Goal: Information Seeking & Learning: Learn about a topic

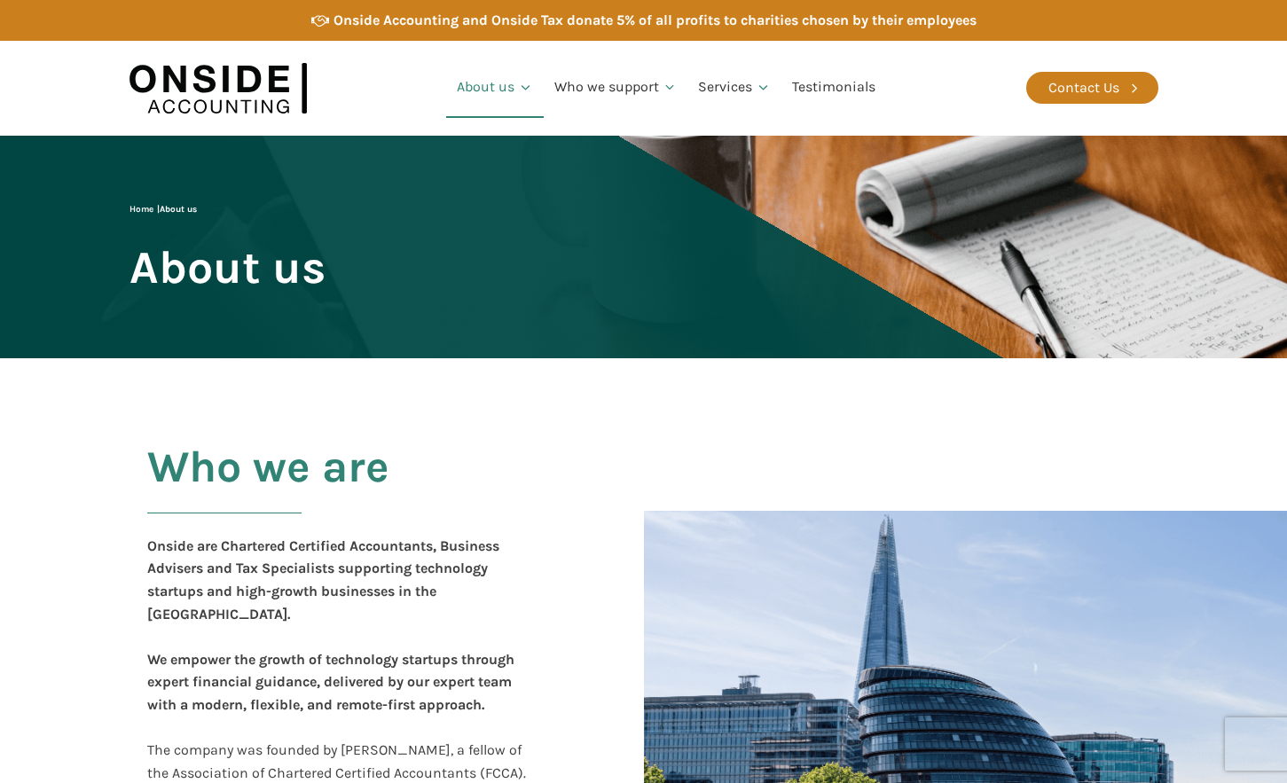
click at [828, 475] on div at bounding box center [875, 704] width 566 height 559
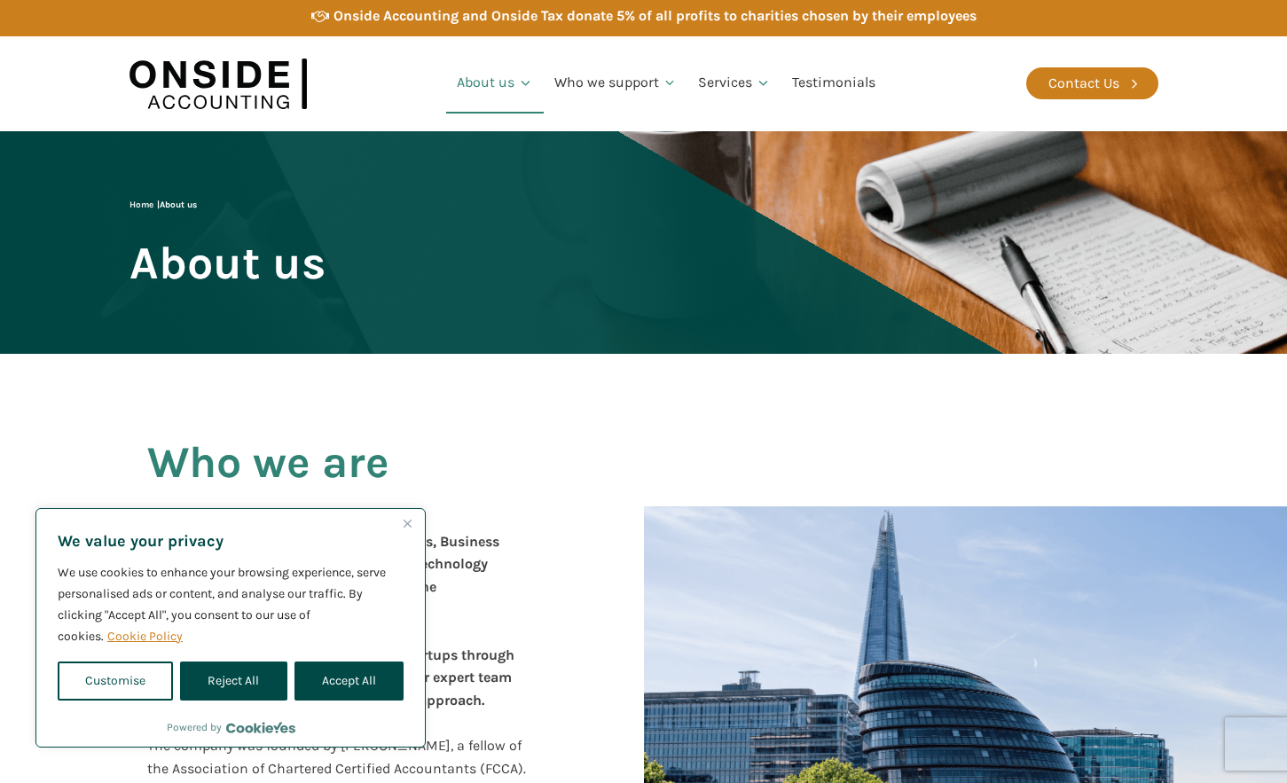
click at [973, 412] on div "Who we are Onside are Chartered Certified Accountants, Business Advisers and Ta…" at bounding box center [644, 700] width 1064 height 692
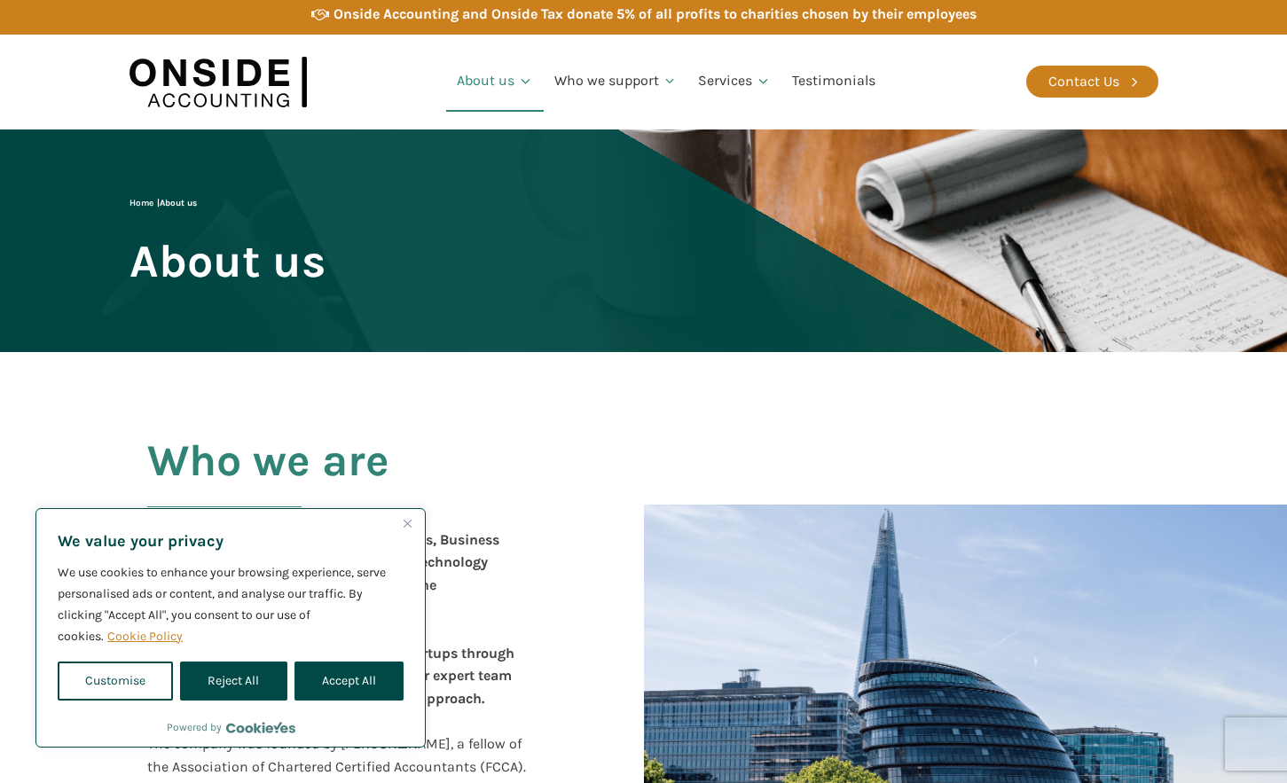
scroll to position [7, 0]
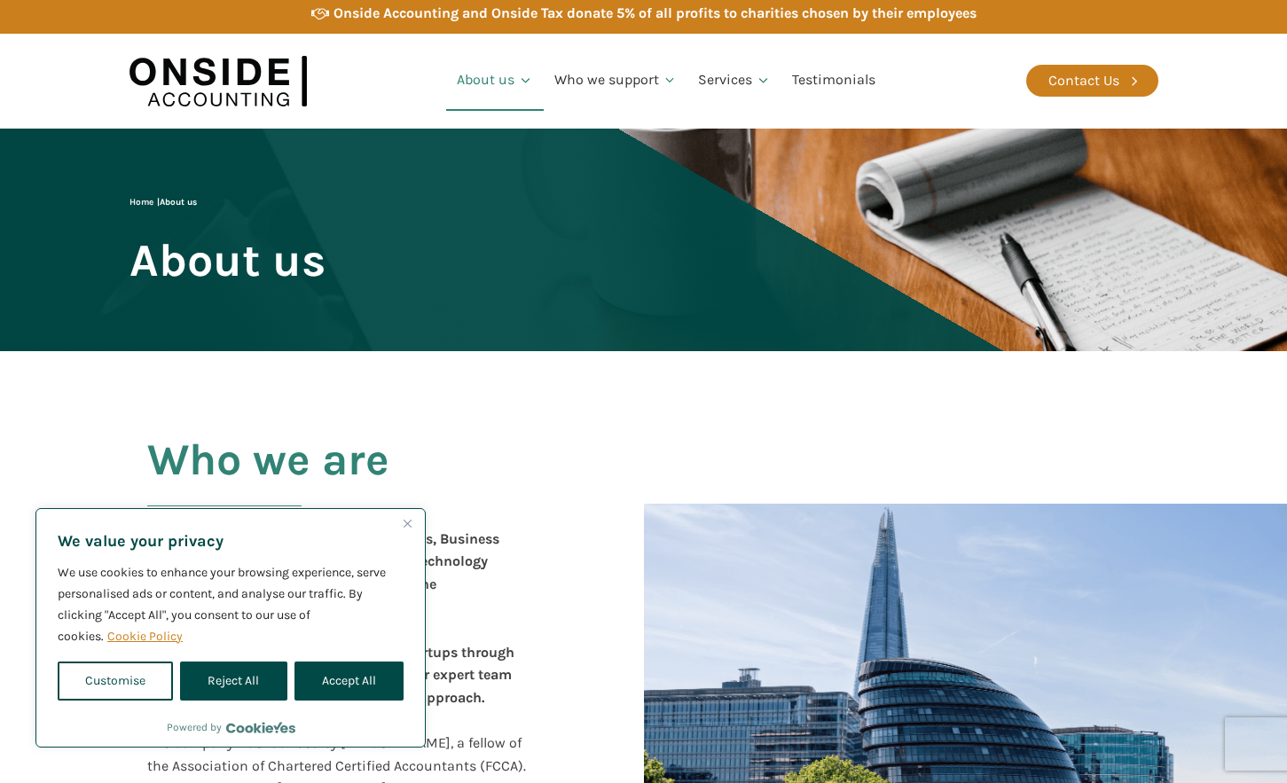
click at [239, 702] on div "We value your privacy We use cookies to enhance your browsing experience, serve…" at bounding box center [230, 610] width 388 height 202
click at [257, 681] on button "Reject All" at bounding box center [233, 681] width 106 height 39
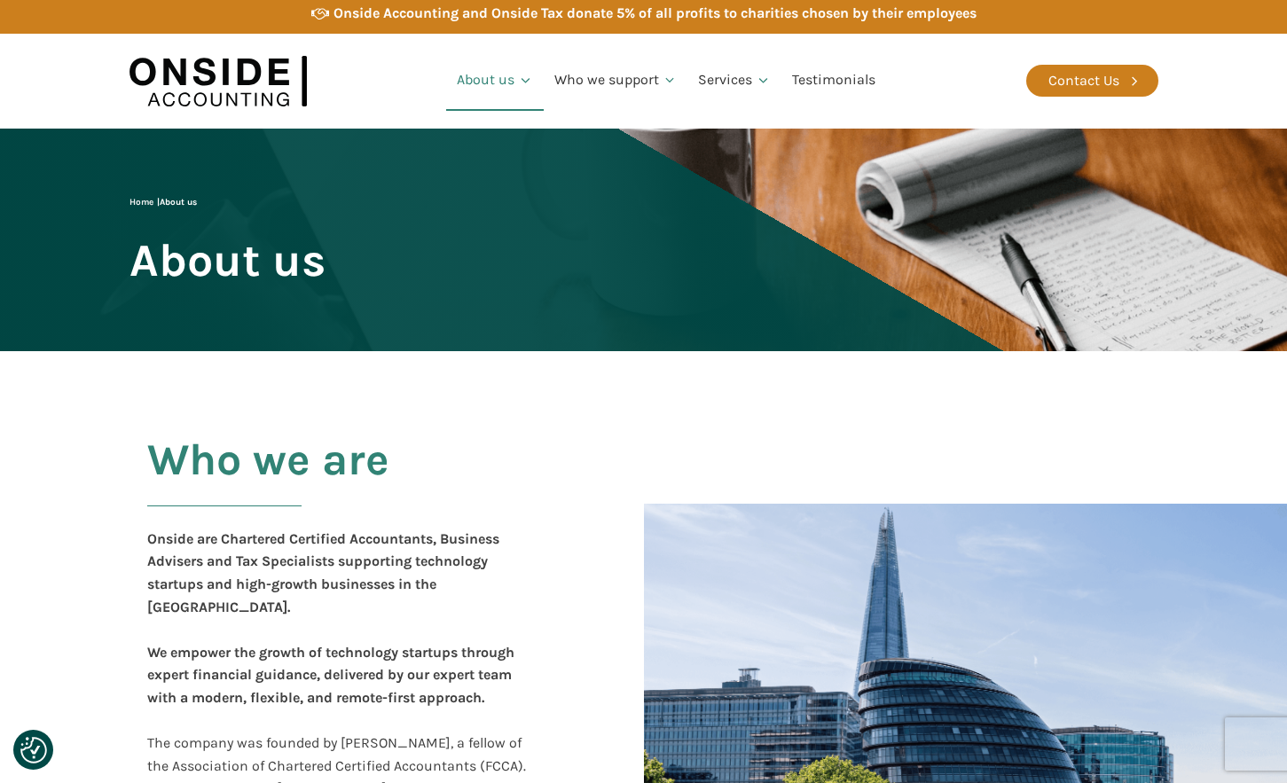
click at [537, 661] on div "Who we are Onside are Chartered Certified Accountants, Business Advisers and Ta…" at bounding box center [360, 697] width 463 height 559
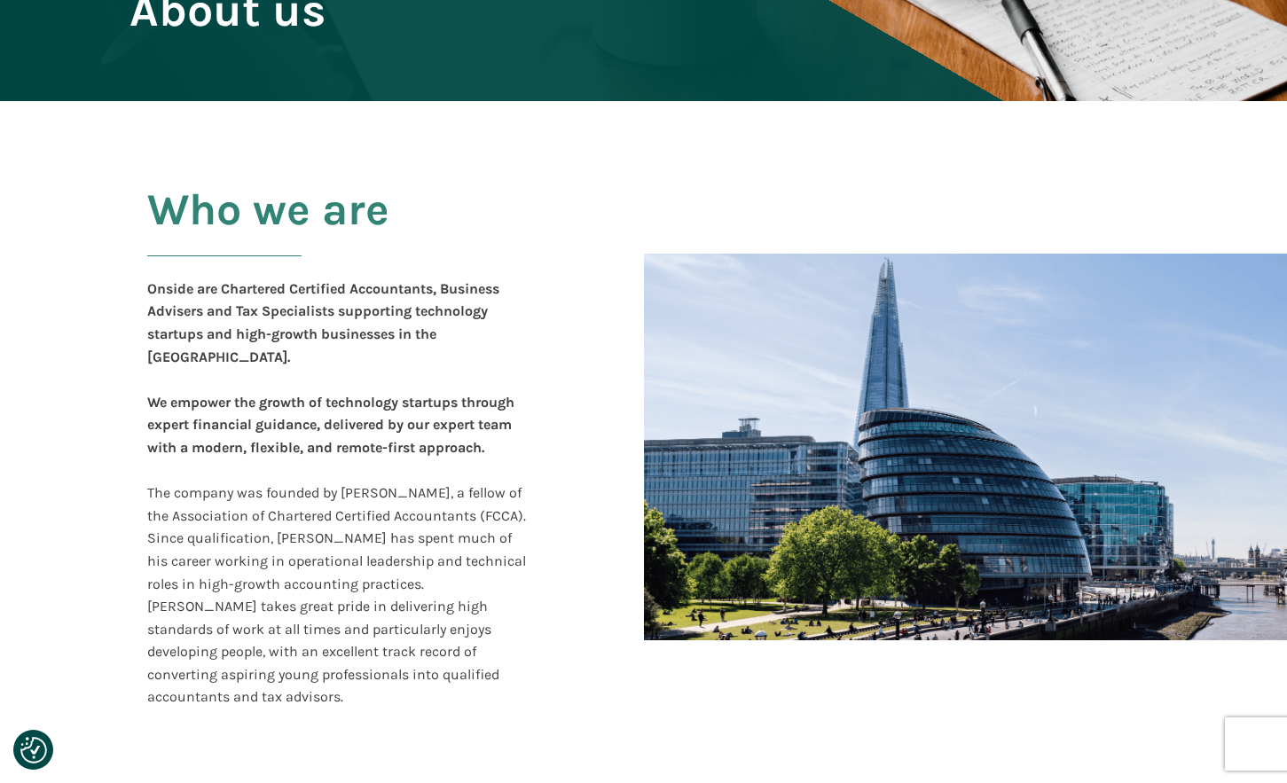
scroll to position [279, 0]
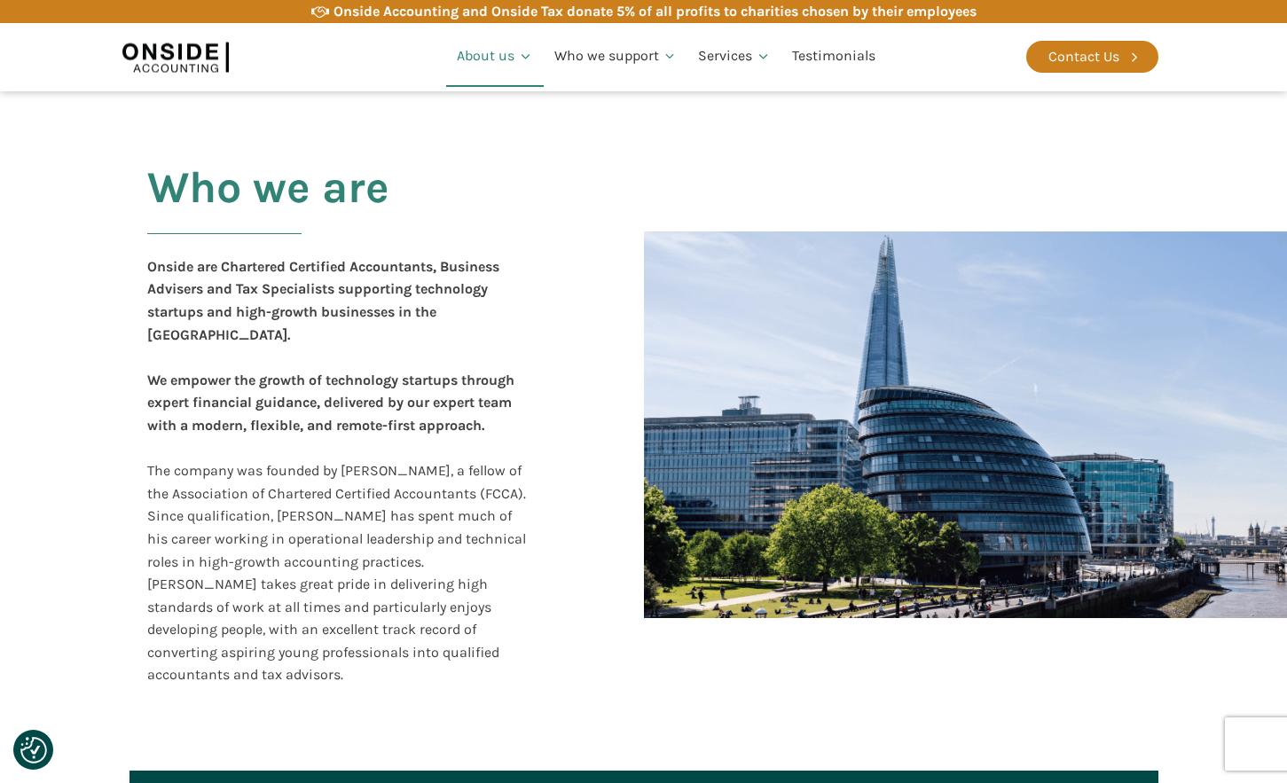
click at [536, 654] on div "Who we are Onside are Chartered Certified Accountants, Business Advisers and Ta…" at bounding box center [360, 424] width 463 height 559
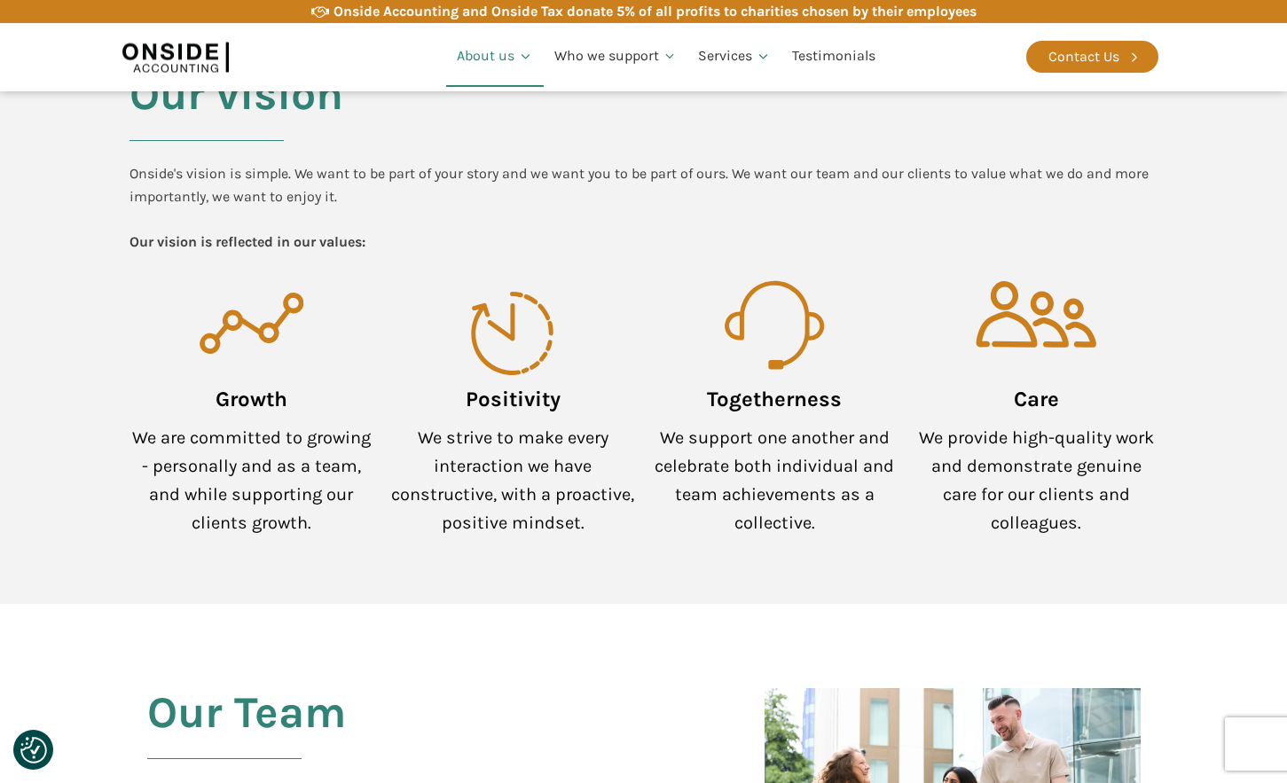
scroll to position [1336, 0]
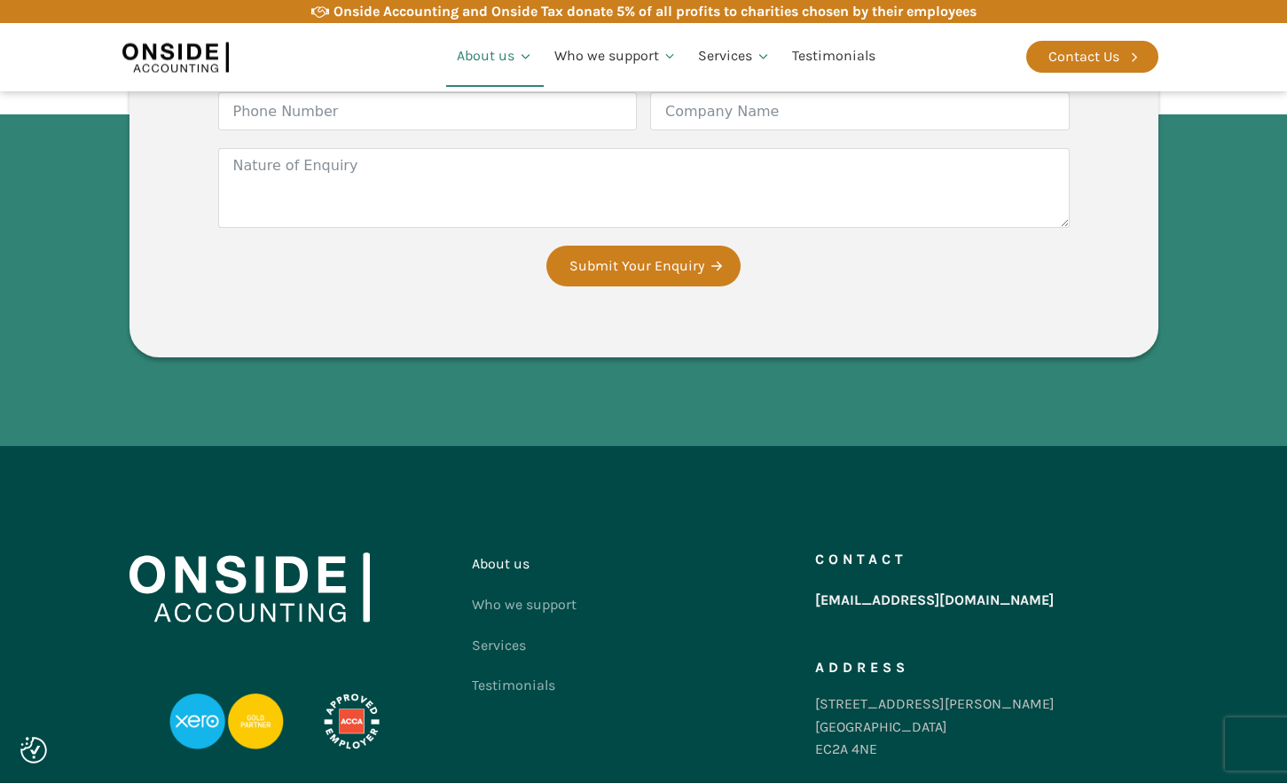
scroll to position [3147, 0]
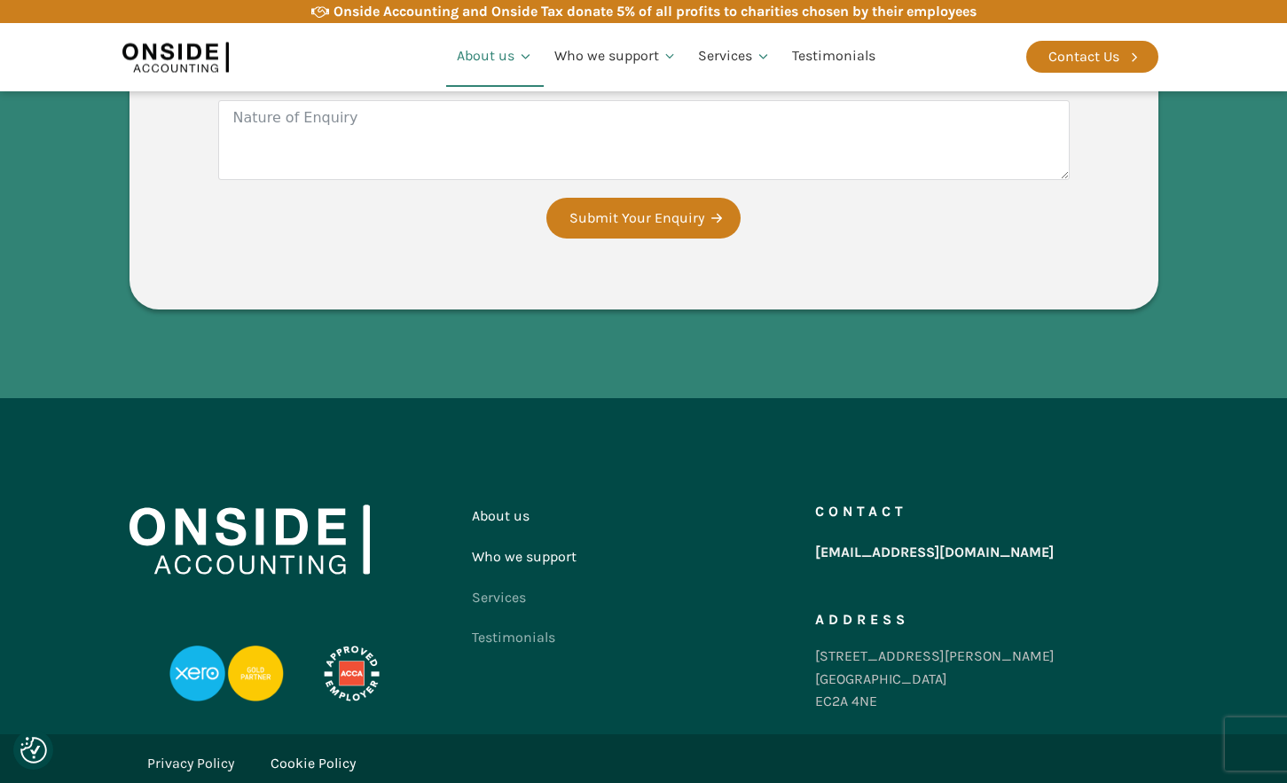
click at [527, 537] on link "Who we support" at bounding box center [524, 557] width 105 height 41
